Goal: Information Seeking & Learning: Understand process/instructions

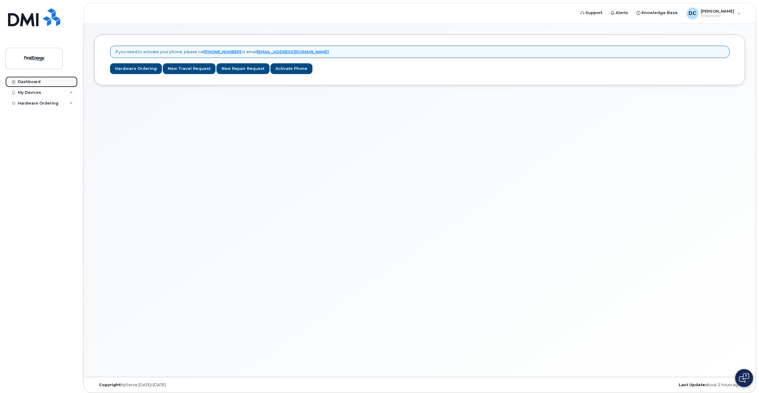
click at [27, 80] on div "Dashboard" at bounding box center [29, 81] width 23 height 5
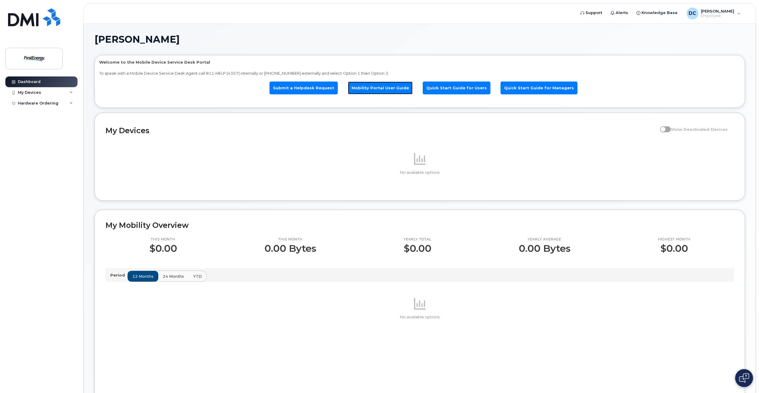
click at [376, 89] on link "Mobility Portal User Guide" at bounding box center [380, 87] width 65 height 13
